Goal: Book appointment/travel/reservation

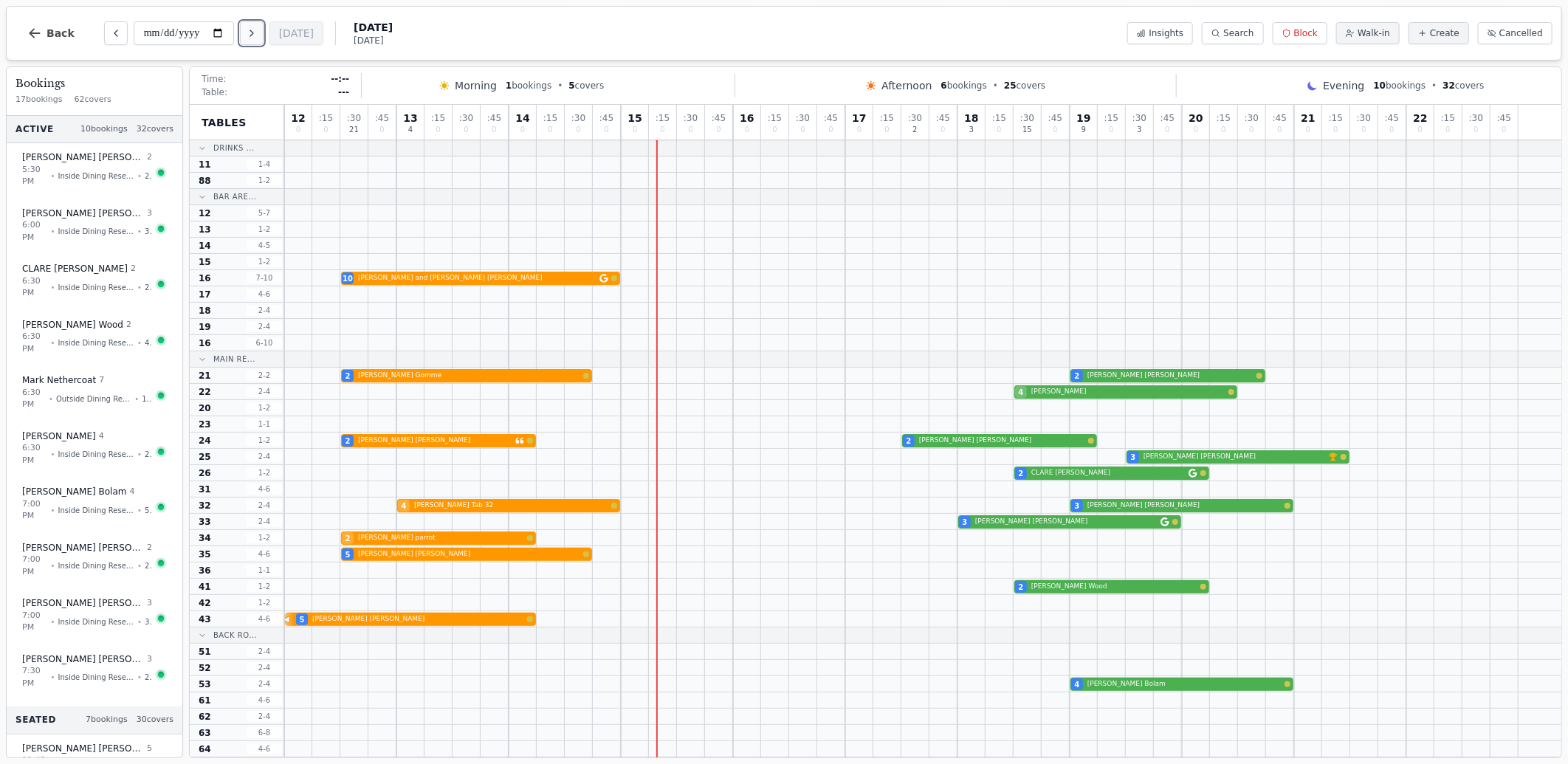
click at [257, 35] on icon "Next day" at bounding box center [251, 33] width 12 height 12
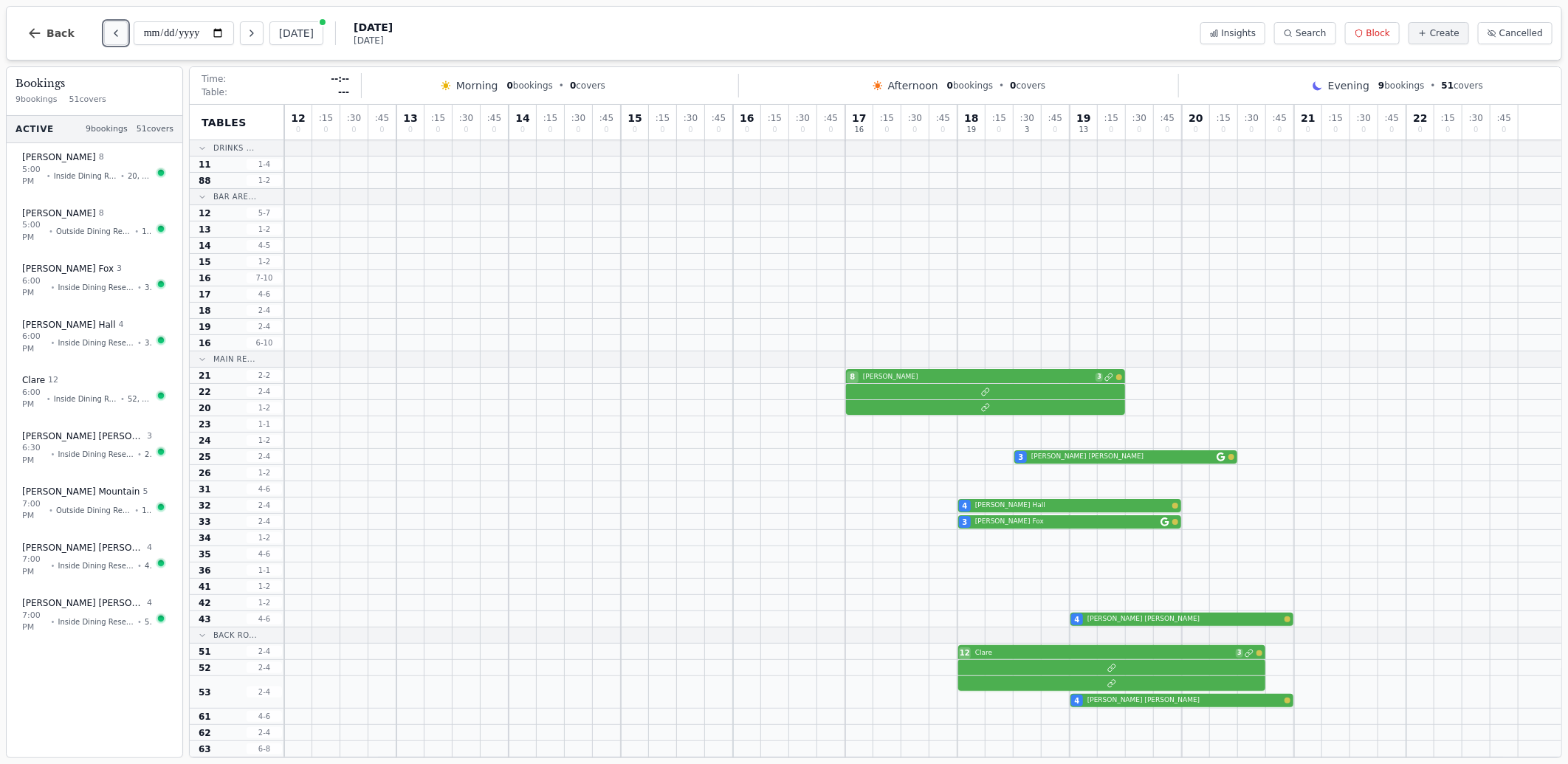
click at [104, 35] on button "Previous day" at bounding box center [116, 33] width 24 height 24
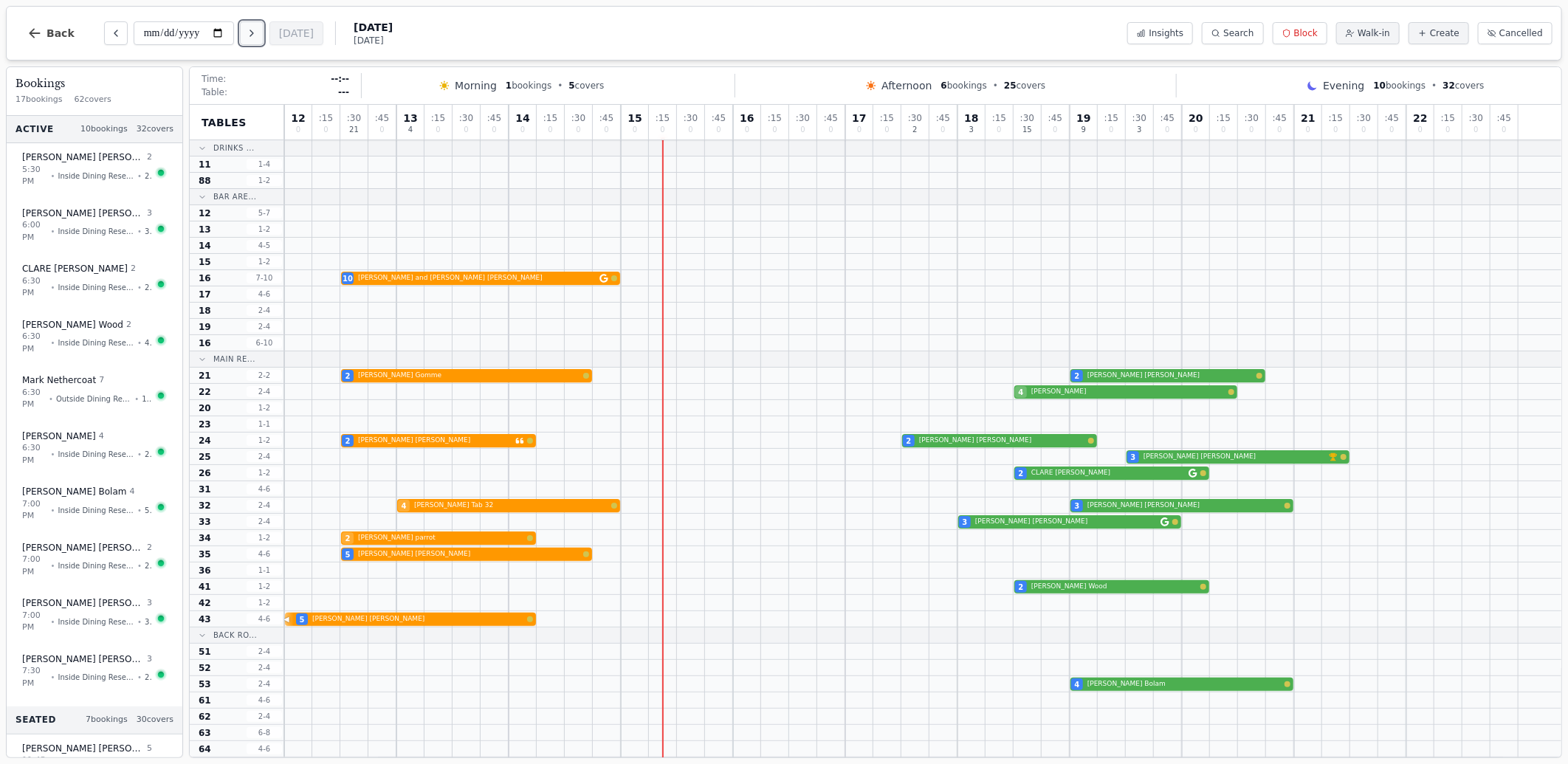
click at [260, 30] on button "Next day" at bounding box center [252, 33] width 24 height 24
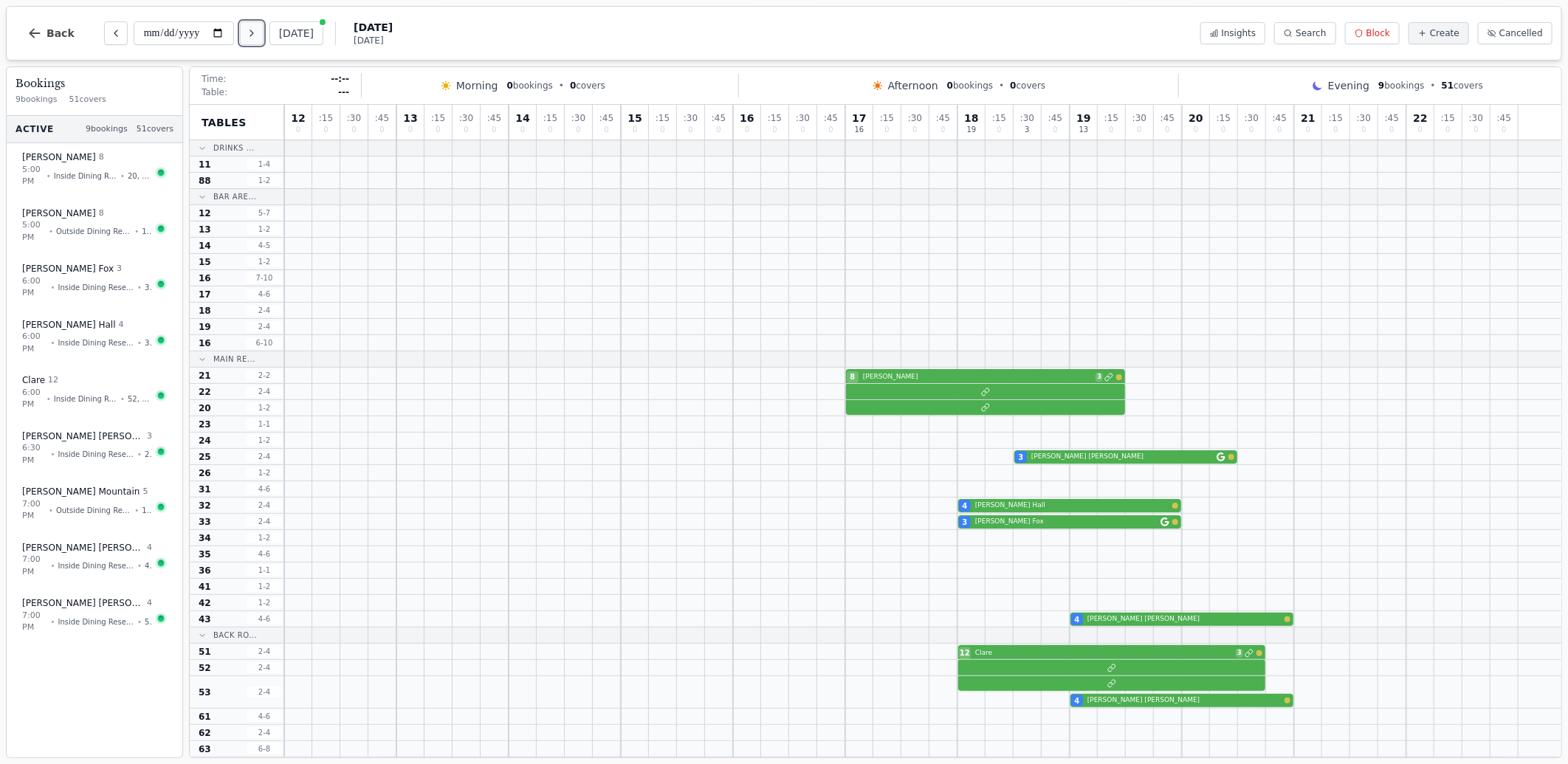
click at [242, 26] on button "Next day" at bounding box center [252, 33] width 24 height 24
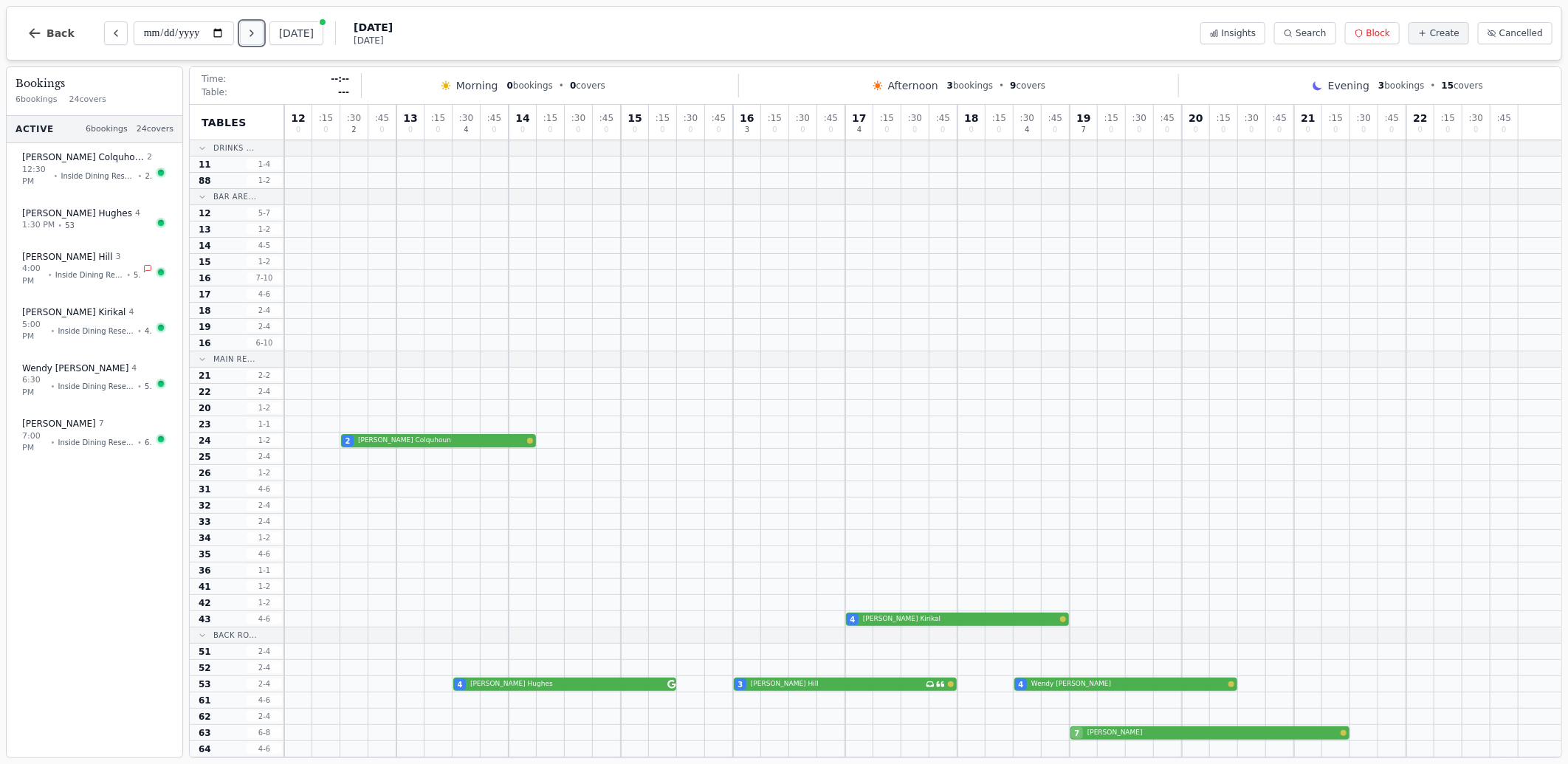
click at [244, 26] on button "Next day" at bounding box center [252, 33] width 24 height 24
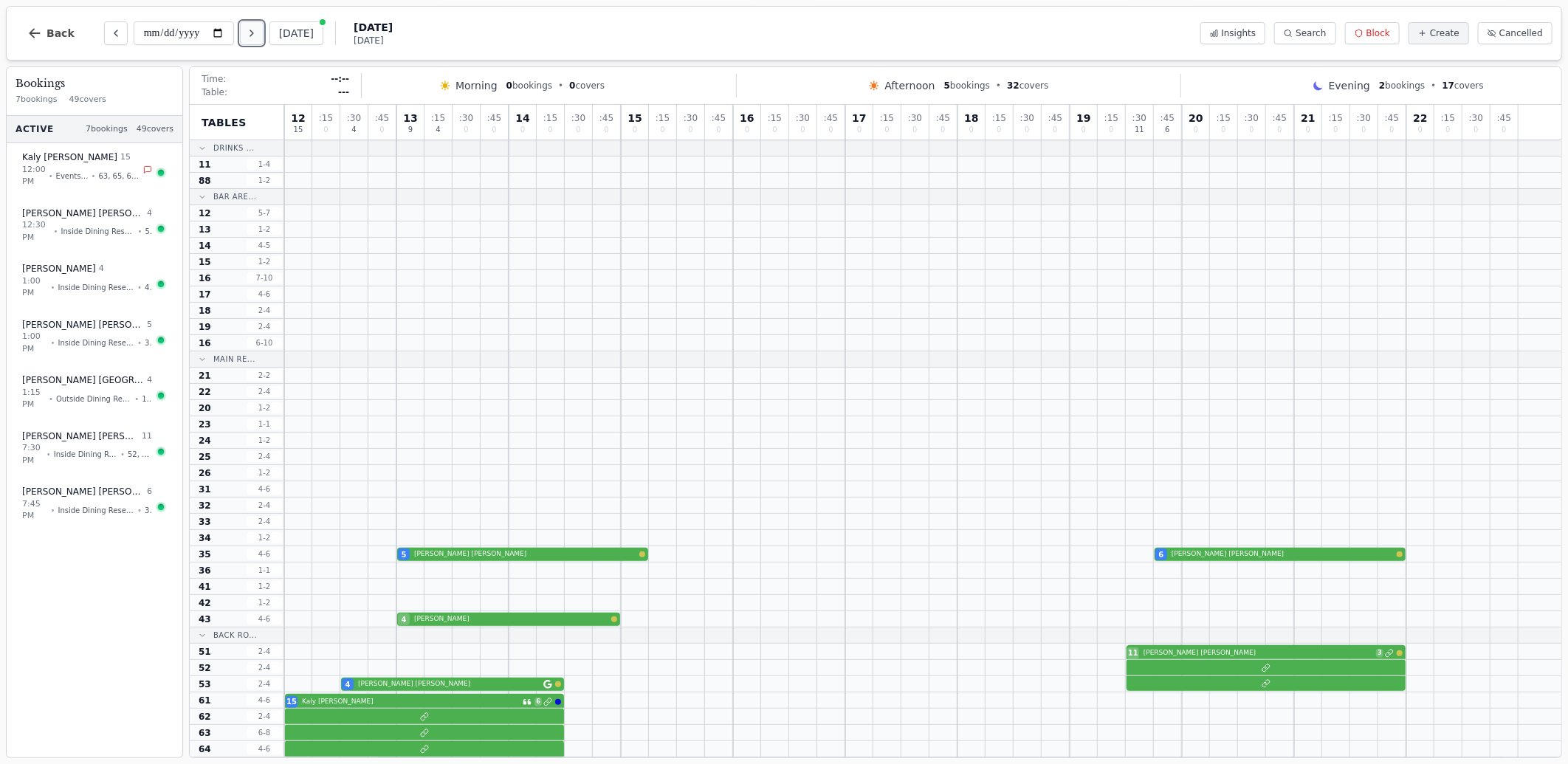
click at [245, 24] on button "Next day" at bounding box center [252, 33] width 24 height 24
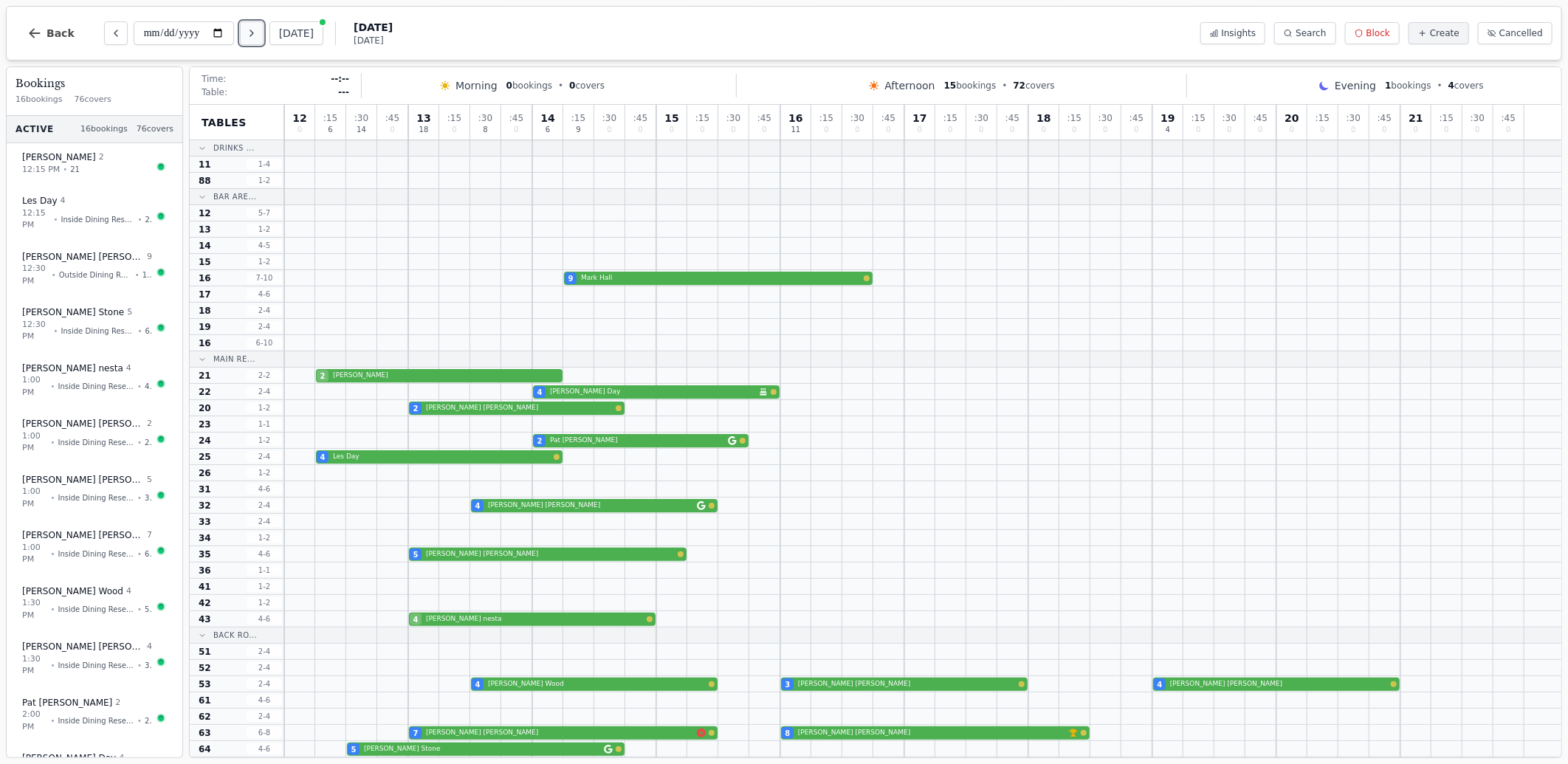
click at [256, 35] on icon "Next day" at bounding box center [251, 33] width 12 height 12
type input "**********"
